Goal: Information Seeking & Learning: Learn about a topic

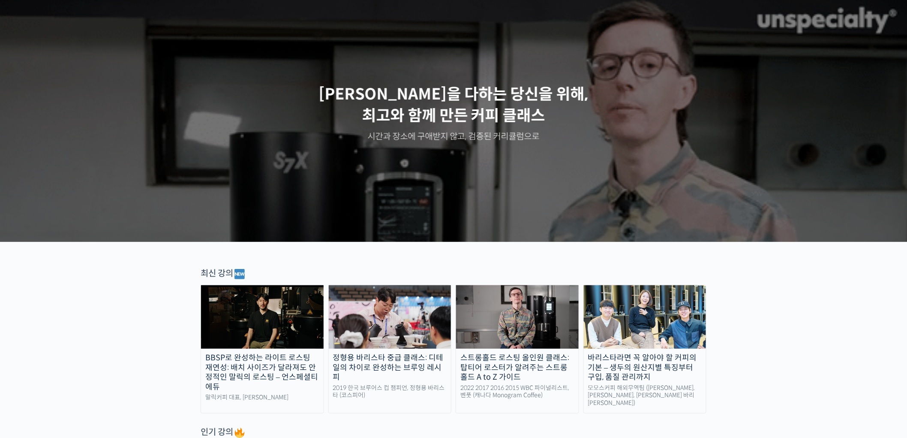
scroll to position [143, 0]
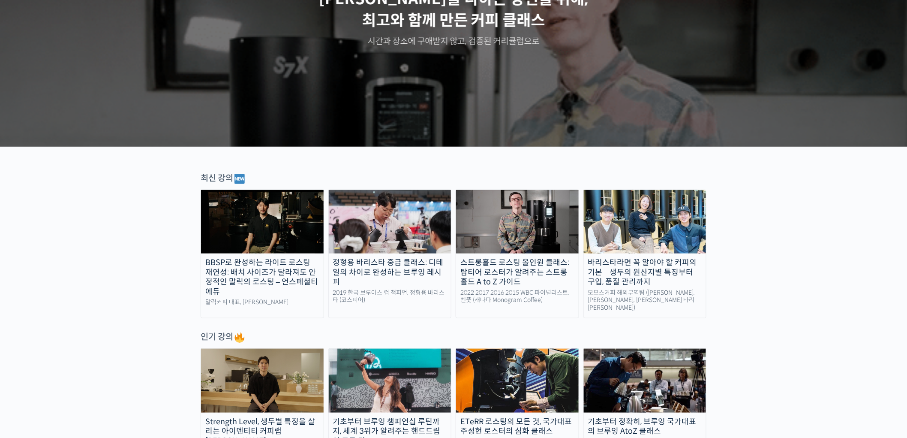
click at [396, 225] on img at bounding box center [390, 221] width 123 height 63
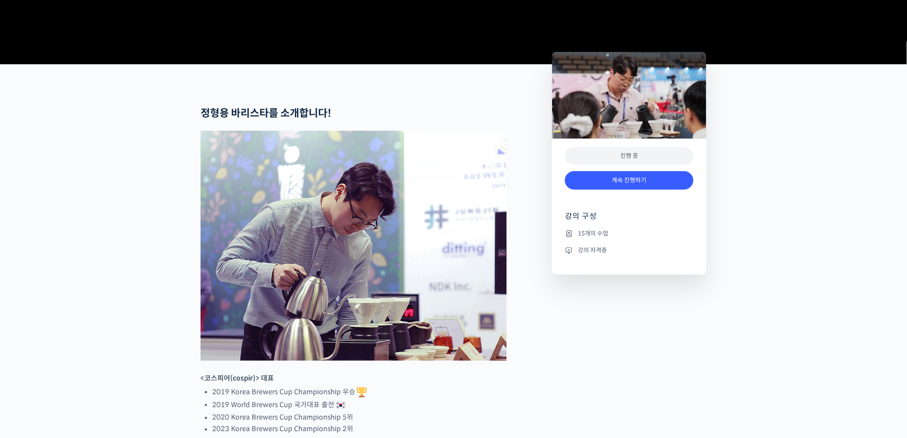
scroll to position [524, 0]
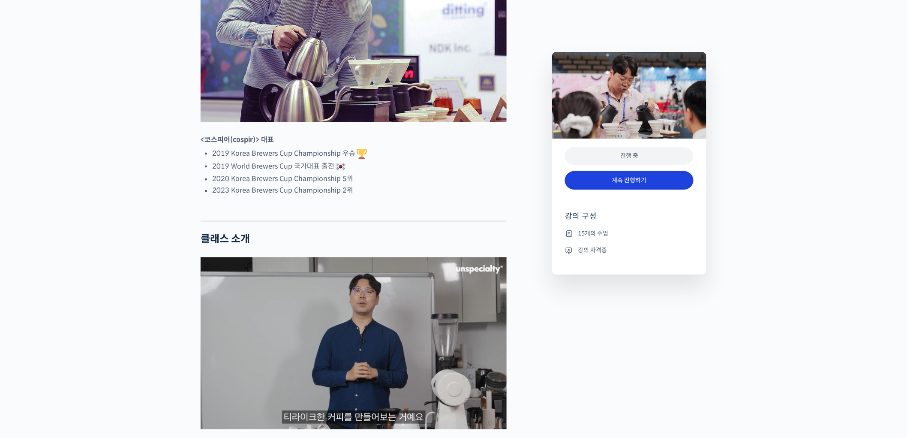
click at [638, 184] on link "계속 진행하기" at bounding box center [629, 180] width 129 height 18
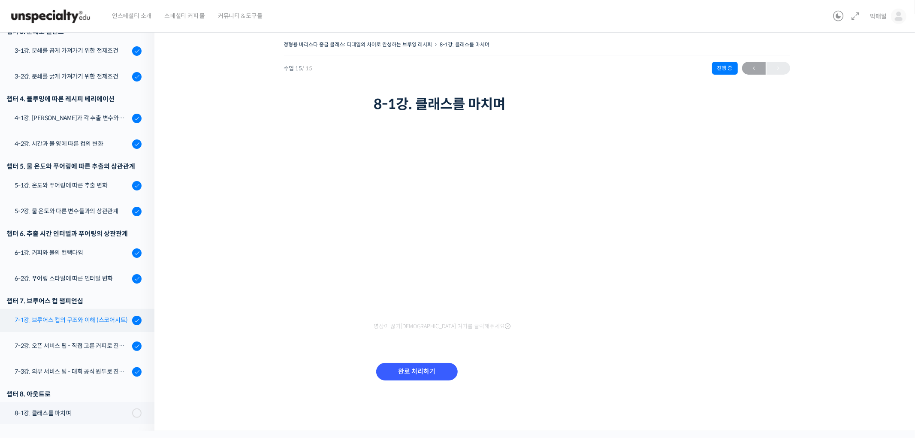
click at [61, 319] on div "7-1강. 브루어스 컵의 구조와 이해 (스코어시트)" at bounding box center [72, 319] width 115 height 9
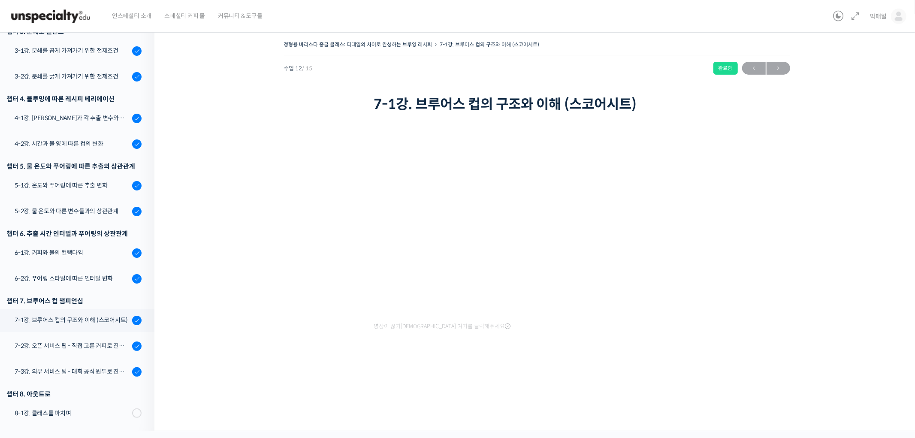
scroll to position [151, 0]
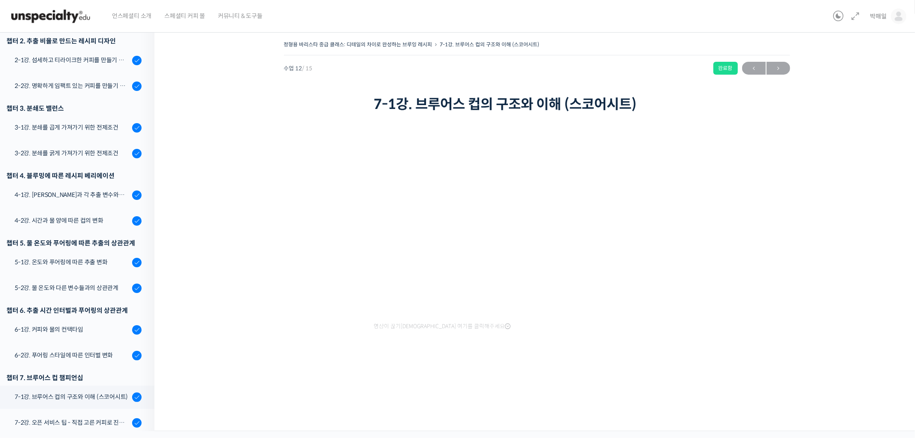
click at [692, 374] on div "정형용 바리스타 중급 클래스: 디테일의 차이로 완성하는 브루잉 레시피 7-1강. 브루어스 컵의 구조와 이해 (스코어시트) 완료함 수업 12 /…" at bounding box center [536, 214] width 679 height 350
click at [709, 393] on div "정형용 바리스타 중급 클래스: 디테일의 차이로 완성하는 브루잉 레시피 7-1강. 브루어스 컵의 구조와 이해 (스코어시트) 완료함 수업 12 /…" at bounding box center [536, 228] width 765 height 405
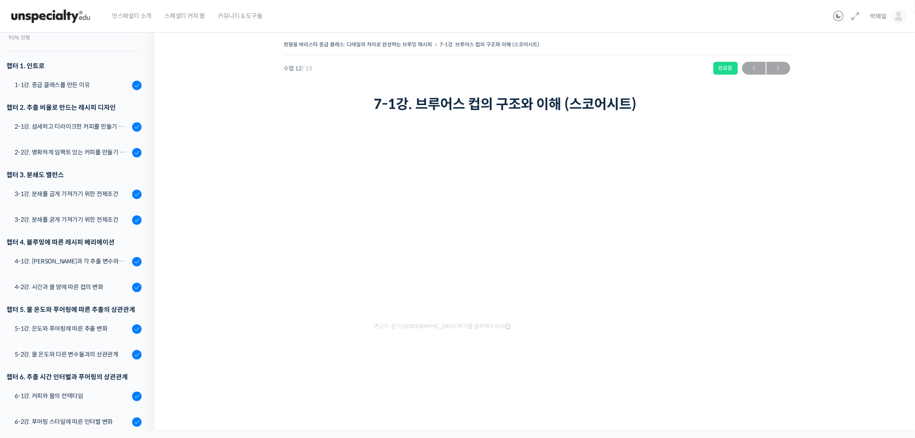
scroll to position [0, 0]
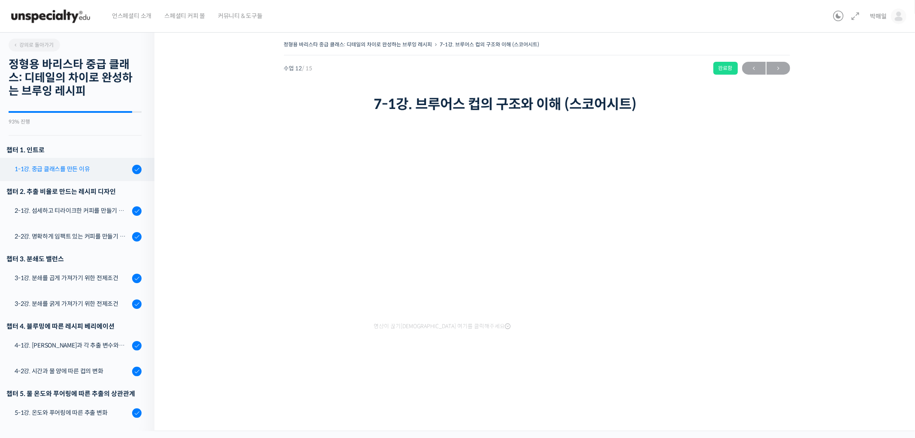
click at [85, 163] on link "1-1강. 중급 클래스를 만든 이유" at bounding box center [75, 169] width 159 height 23
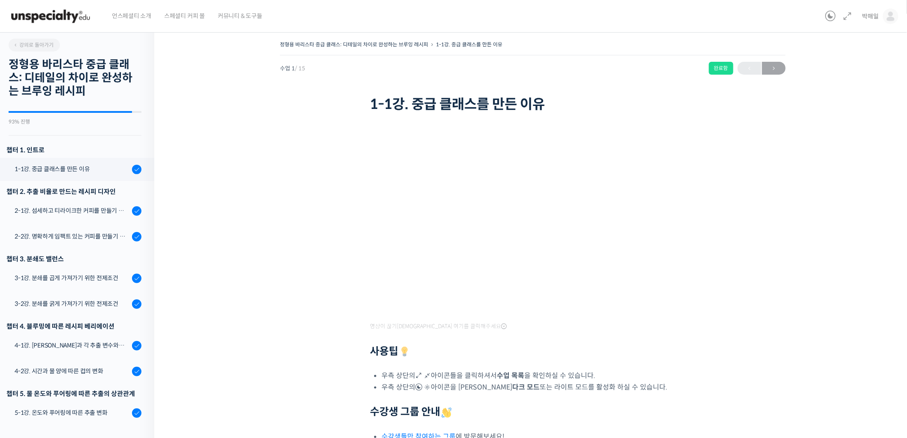
scroll to position [74, 0]
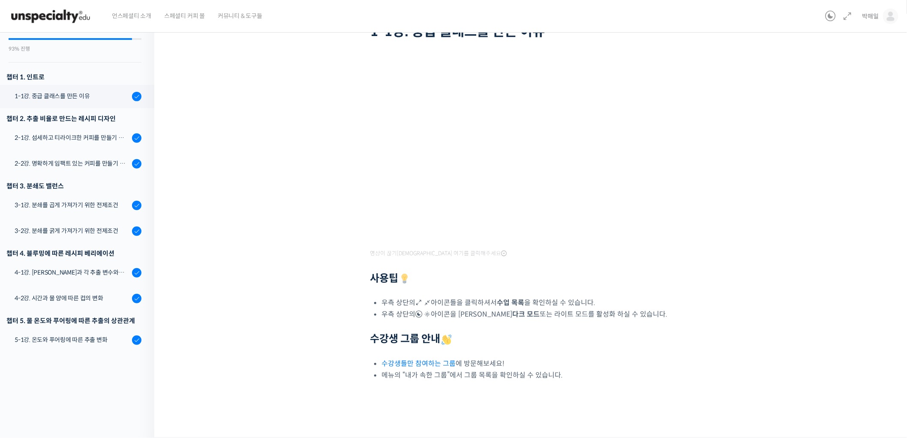
click at [832, 232] on div "정형용 바리스타 중급 클래스: 디테일의 차이로 완성하는 브루잉 레시피 1-1강. 중급 클래스를 만든 이유 완료함 수업 1 / 15 완료함 다음…" at bounding box center [533, 193] width 672 height 455
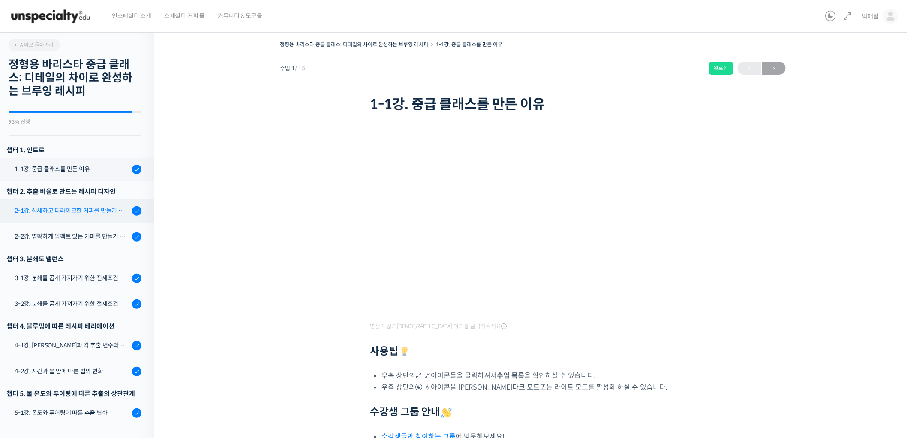
click at [63, 211] on div "2-1강. 섬세하고 티라이크한 커피를 만들기 위한 레시피" at bounding box center [72, 210] width 115 height 9
